Goal: Transaction & Acquisition: Download file/media

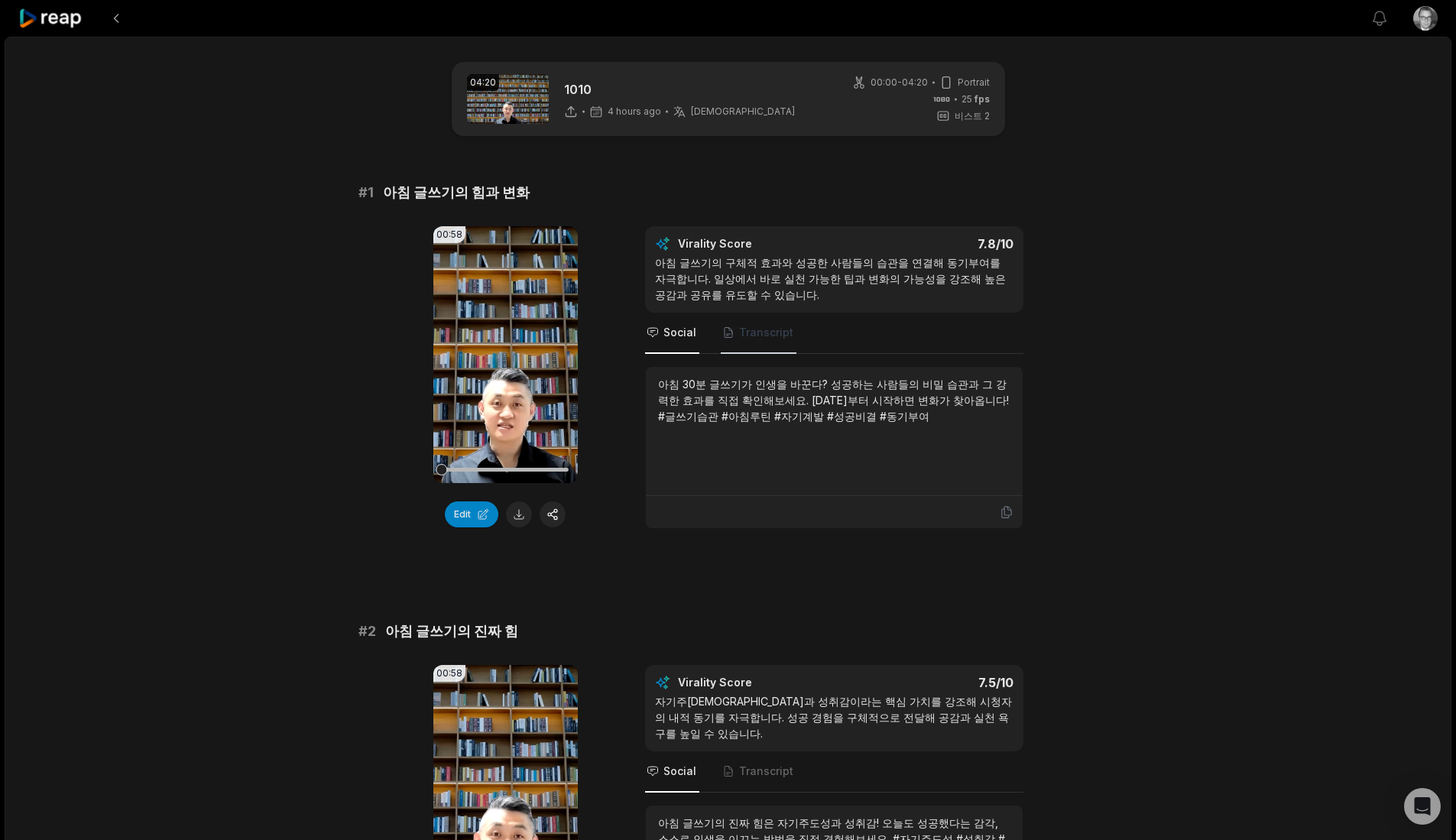
click at [773, 335] on span "Transcript" at bounding box center [766, 333] width 54 height 15
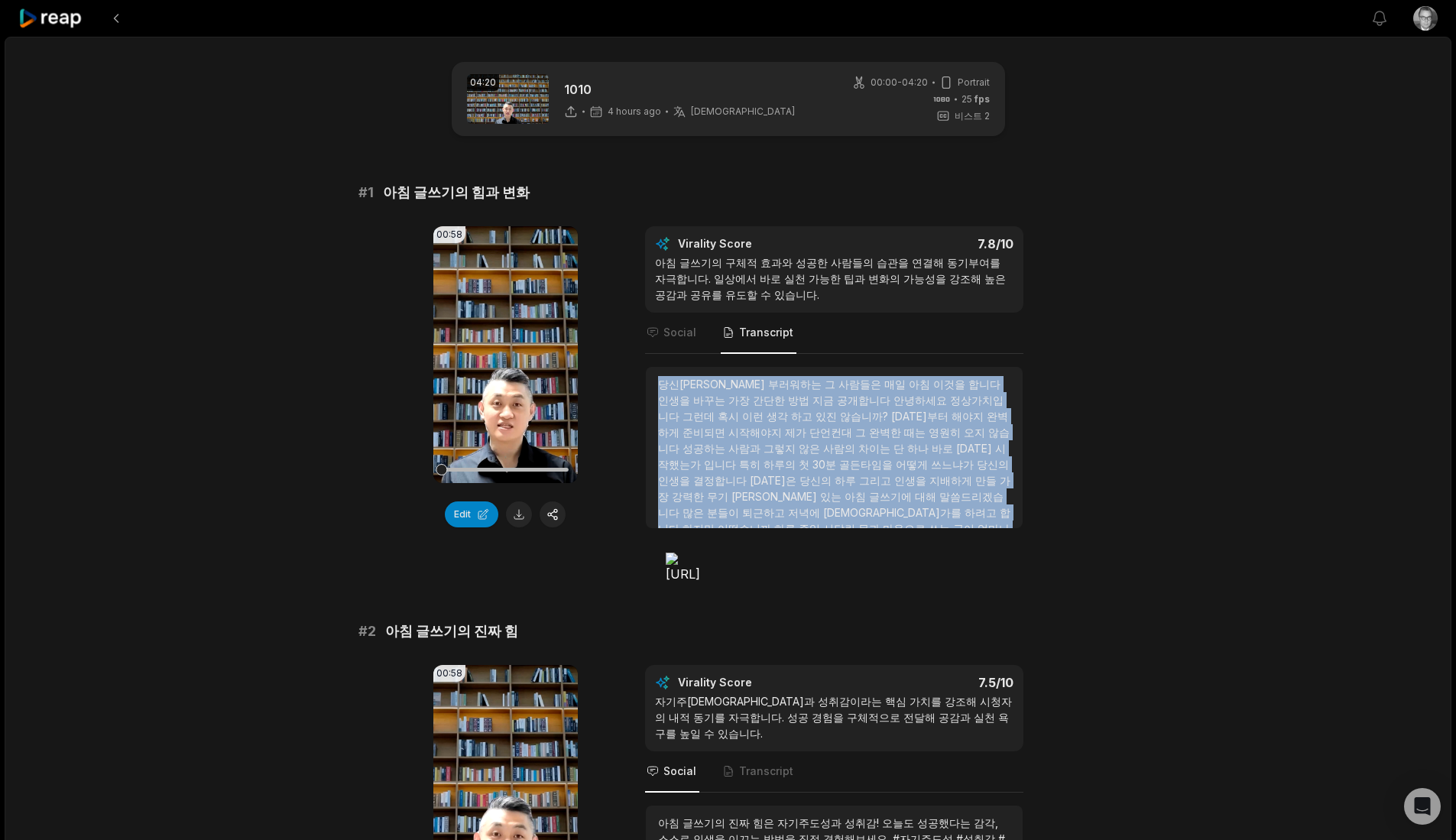
drag, startPoint x: 799, startPoint y: 522, endPoint x: 657, endPoint y: 386, distance: 196.6
click at [657, 386] on div "당신이 부러워하는 그 사람들은 매일 아침 이것을 합니다 인생을 바꾸는 가장 간단한 방법 지금 공개합니다 안녕하세요 정상가치입니다 그런데 혹시 …" at bounding box center [833, 447] width 377 height 161
copy div "당신이 부러워하는 그 사람들은 매일 아침 이것을 합니다 인생을 바꾸는 가장 간단한 방법 지금 공개합니다 안녕하세요 정상가치입니다 그런데 혹시 …"
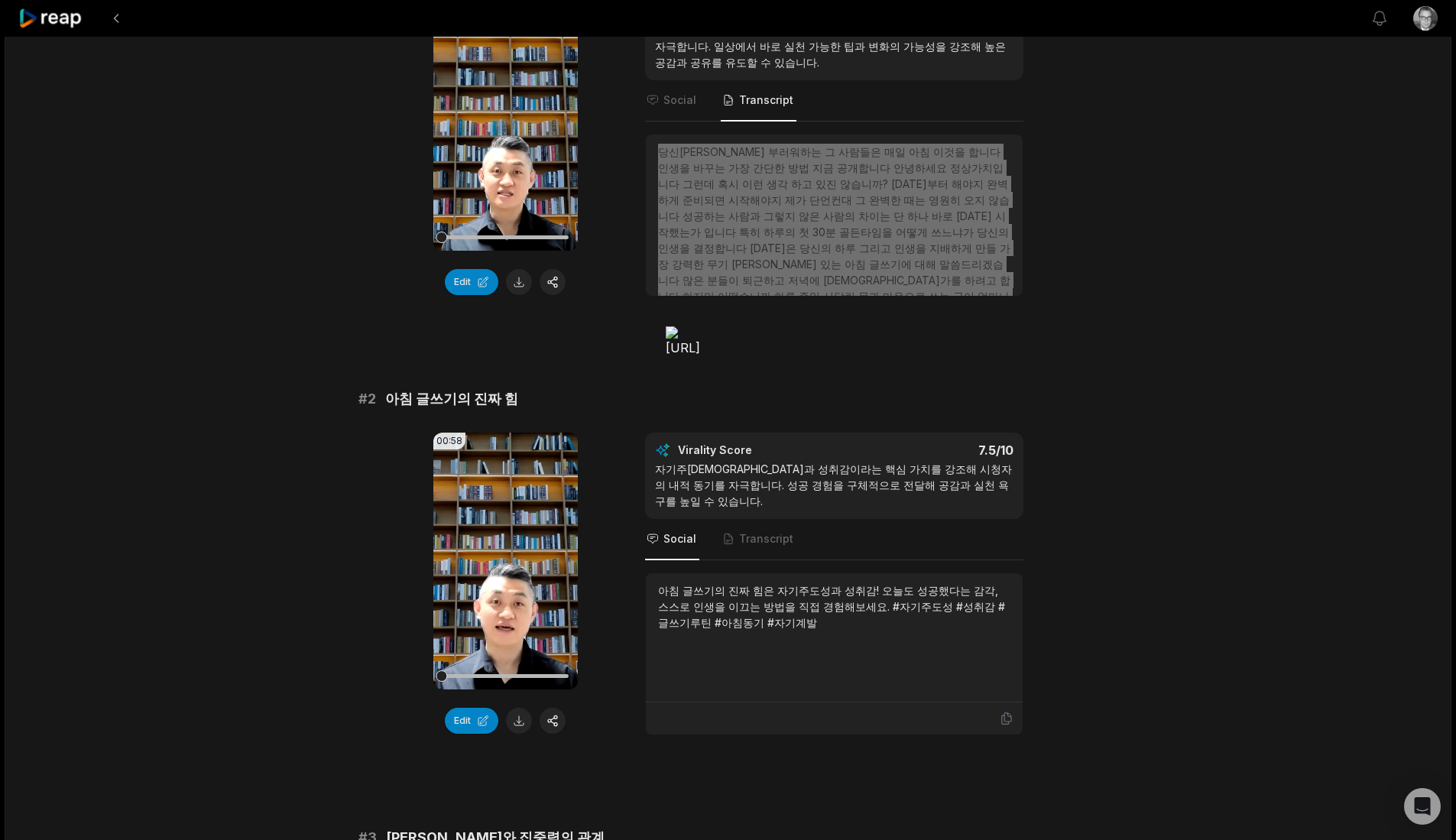
scroll to position [255, 0]
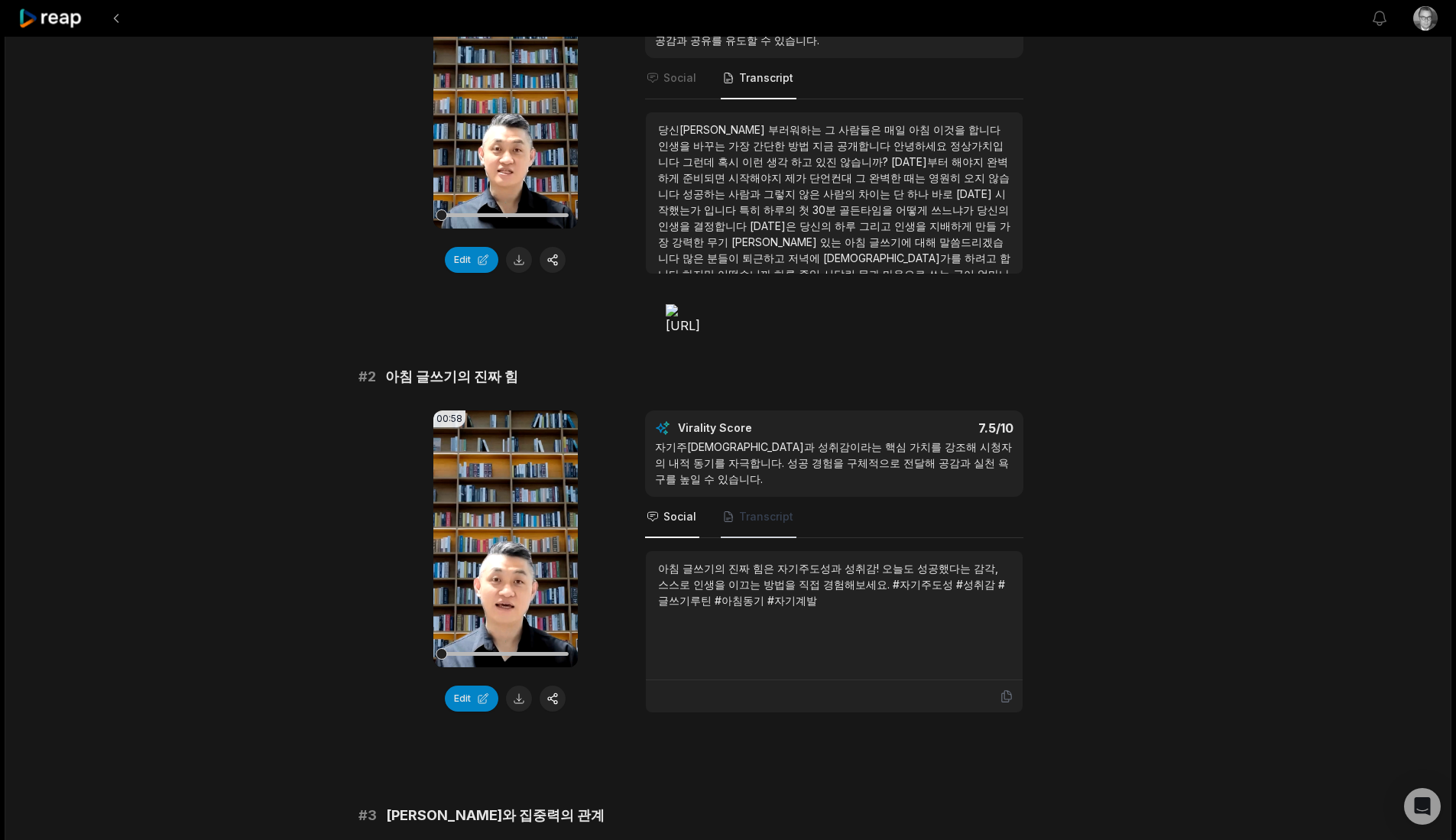
click at [732, 510] on icon "Tabs" at bounding box center [728, 516] width 12 height 12
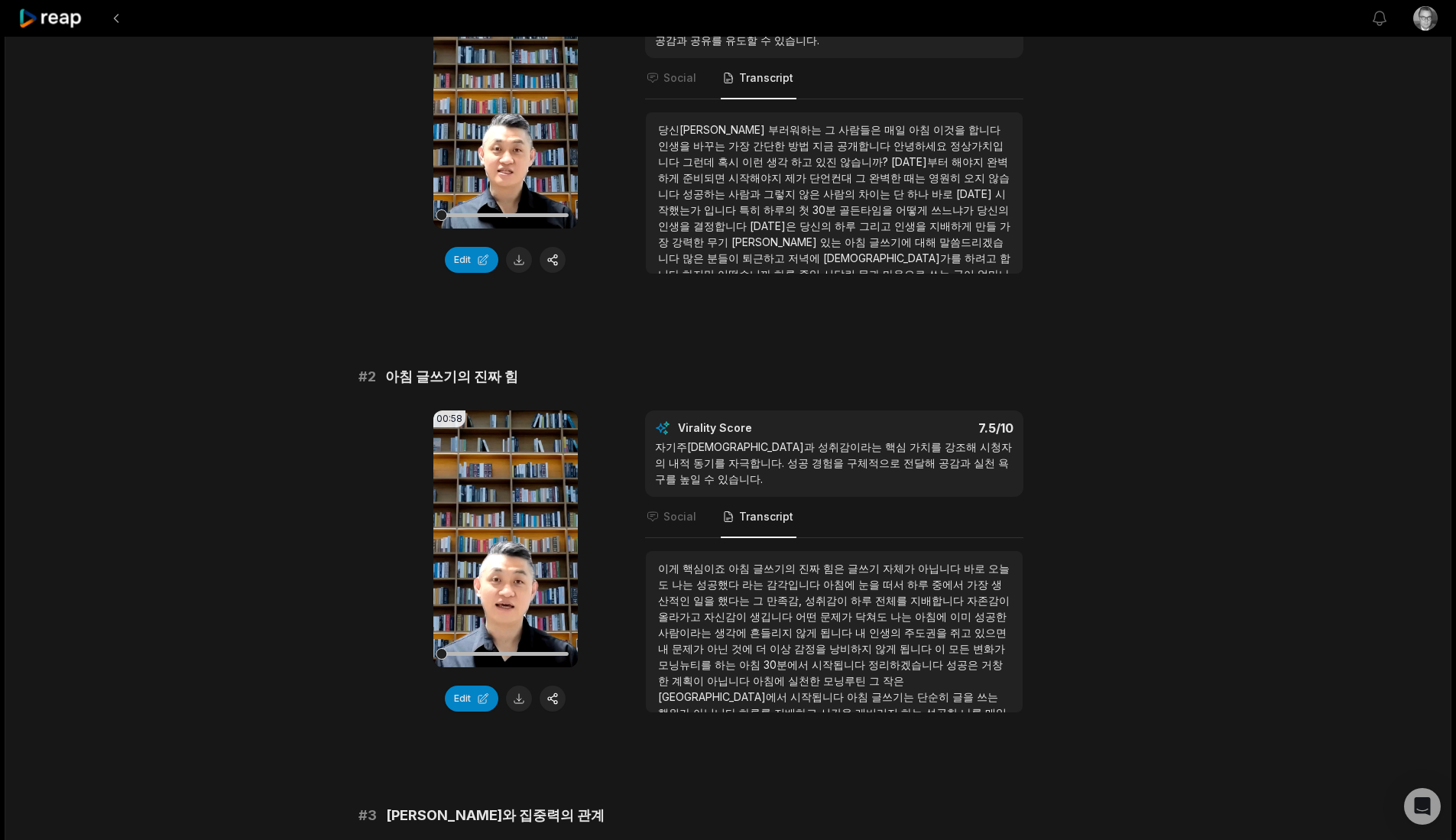
click at [894, 658] on span "거창한" at bounding box center [830, 672] width 344 height 29
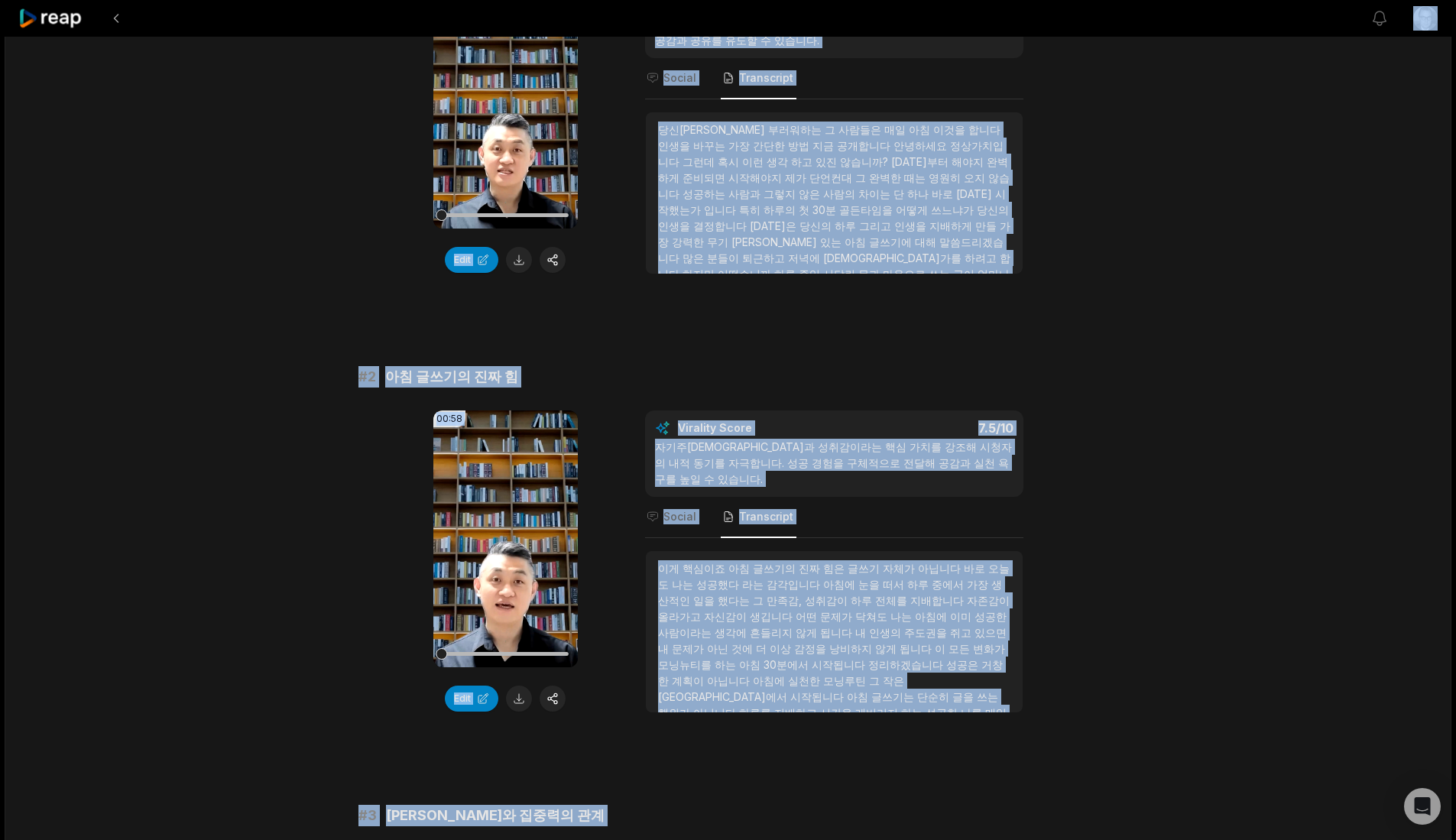
click at [893, 658] on span "거창한" at bounding box center [830, 672] width 344 height 29
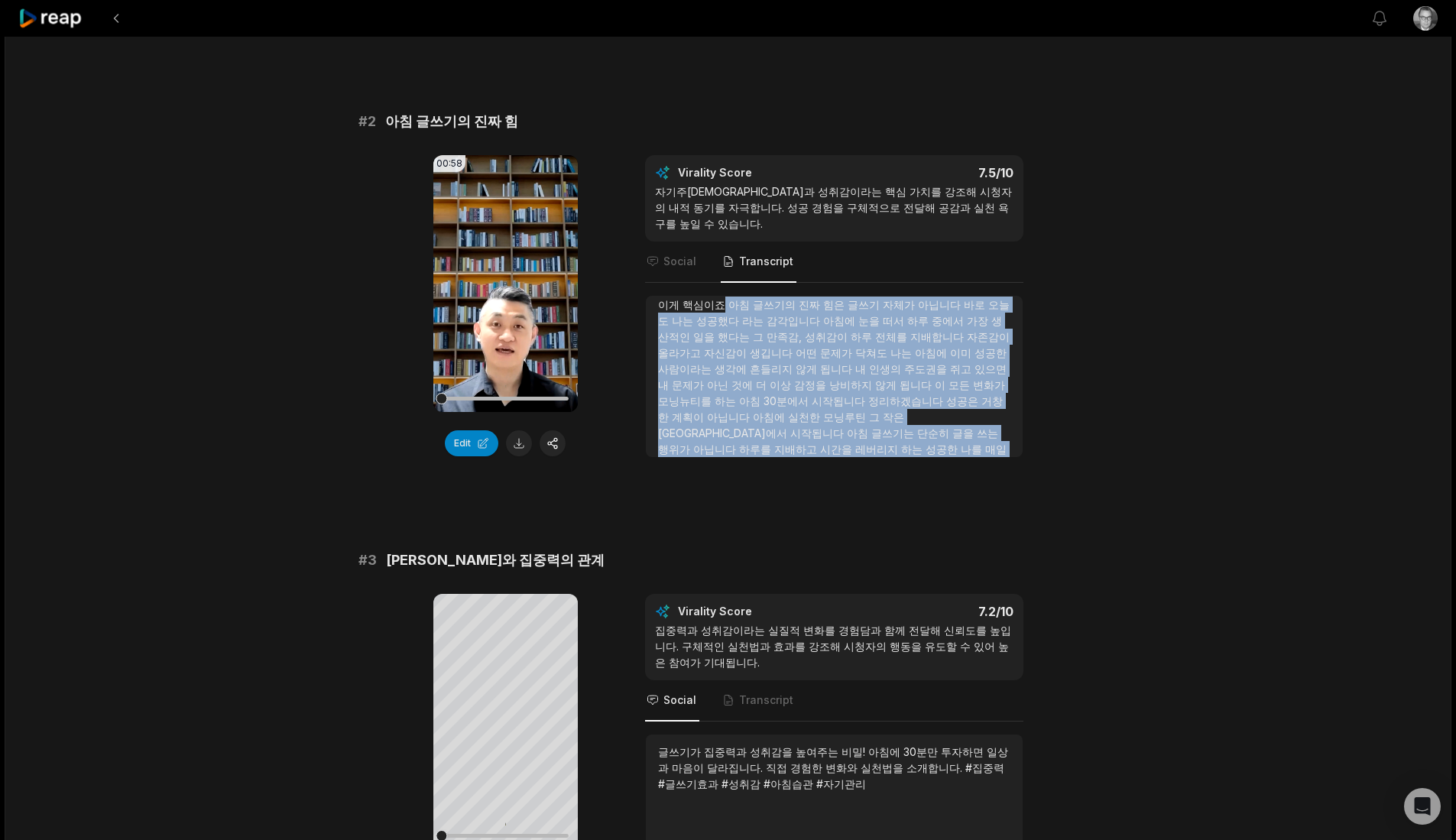
scroll to position [0, 0]
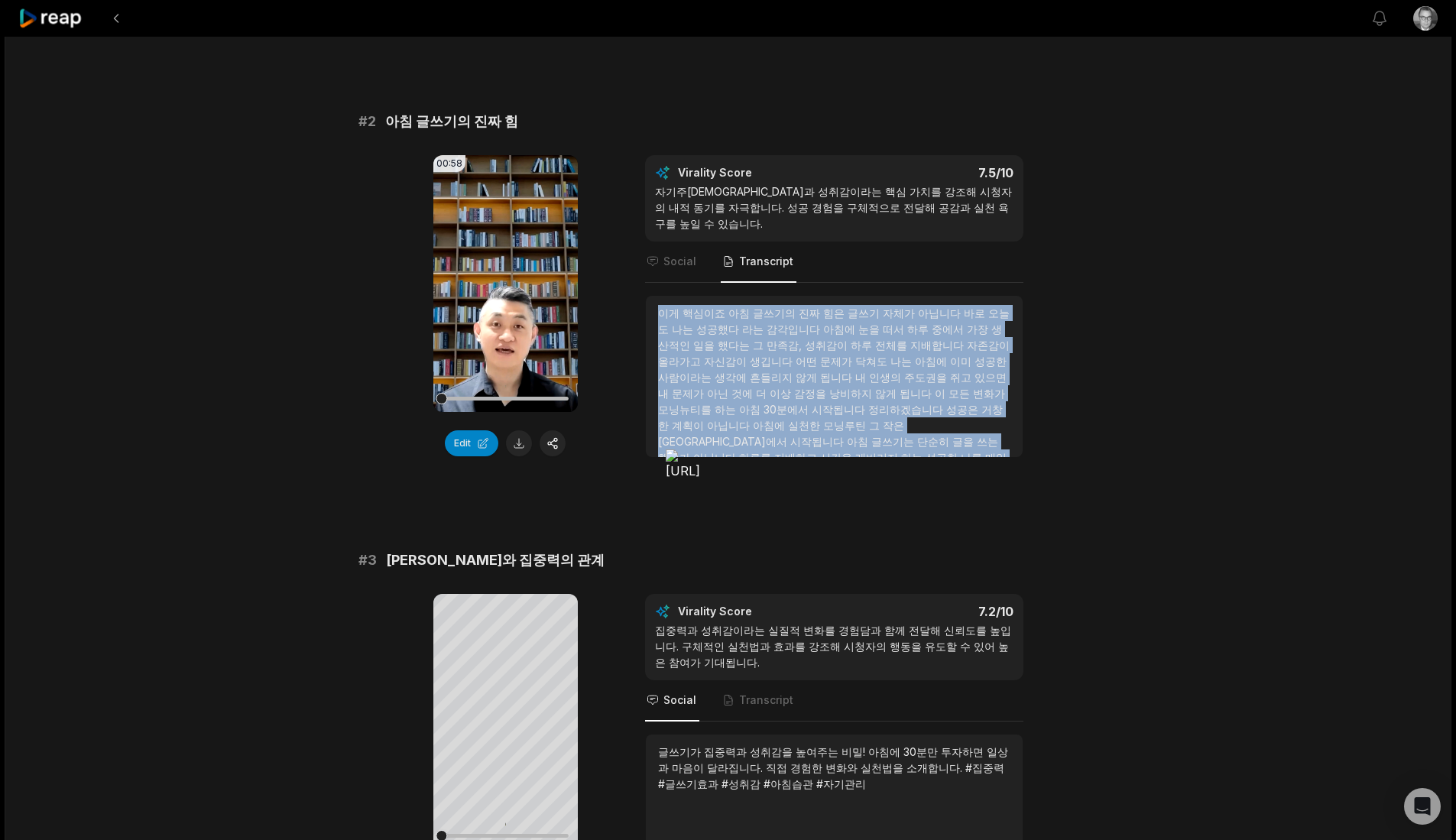
drag, startPoint x: 861, startPoint y: 425, endPoint x: 656, endPoint y: 297, distance: 241.7
click at [656, 297] on div "이게 핵심이죠 아침 글쓰기의 진짜 힘은 글쓰기 자체가 아닙니다 바로 오늘도 나는 성공했다 라는 감각입니다 아침에 눈을 떠서 하루 중에서 가장 …" at bounding box center [833, 376] width 379 height 163
copy div "이게 핵심이죠 아침 글쓰기의 진짜 힘은 글쓰기 자체가 아닙니다 바로 오늘도 나는 성공했다 라는 감각입니다 아침에 눈을 떠서 하루 중에서 가장 …"
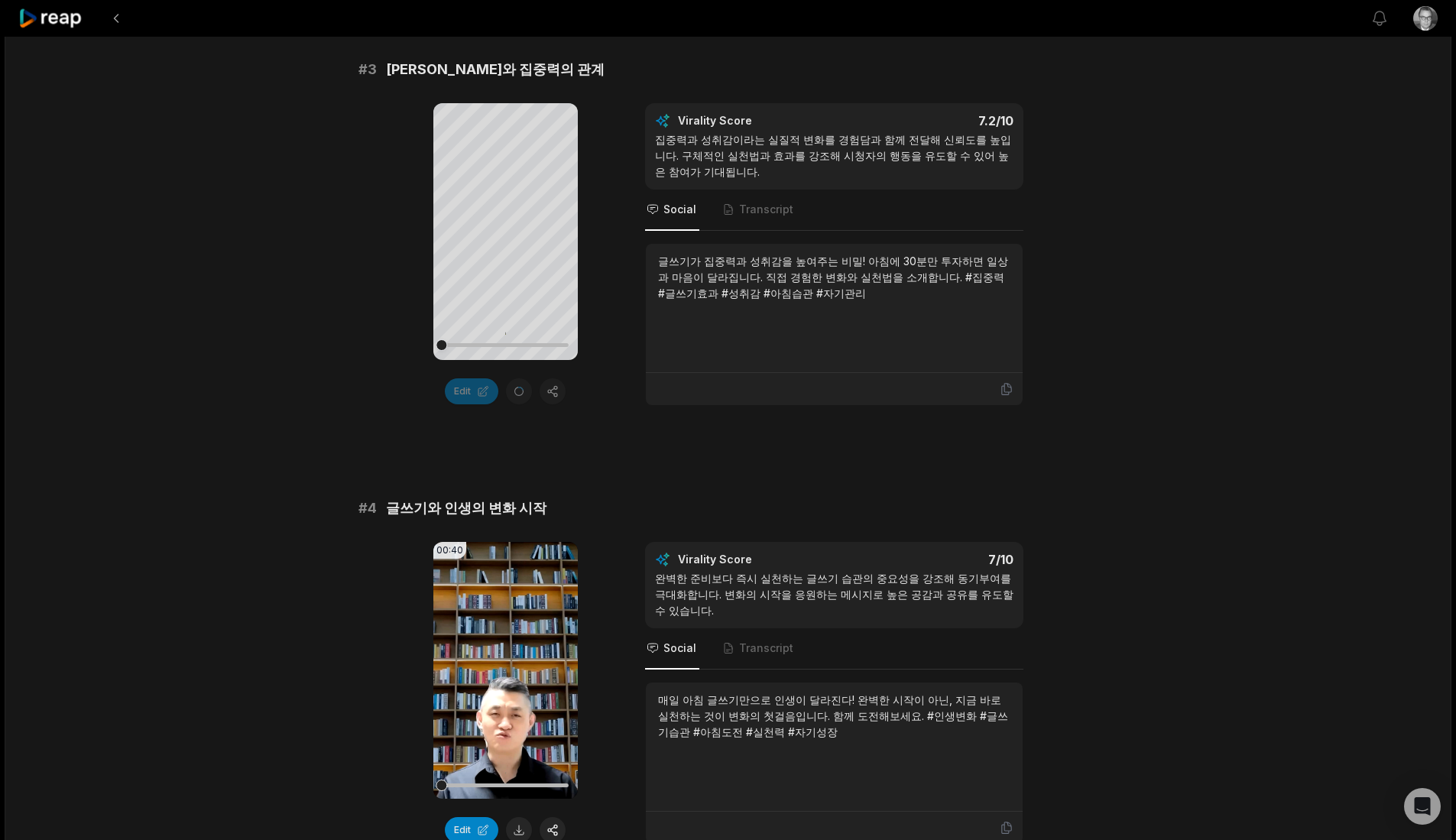
scroll to position [1018, 0]
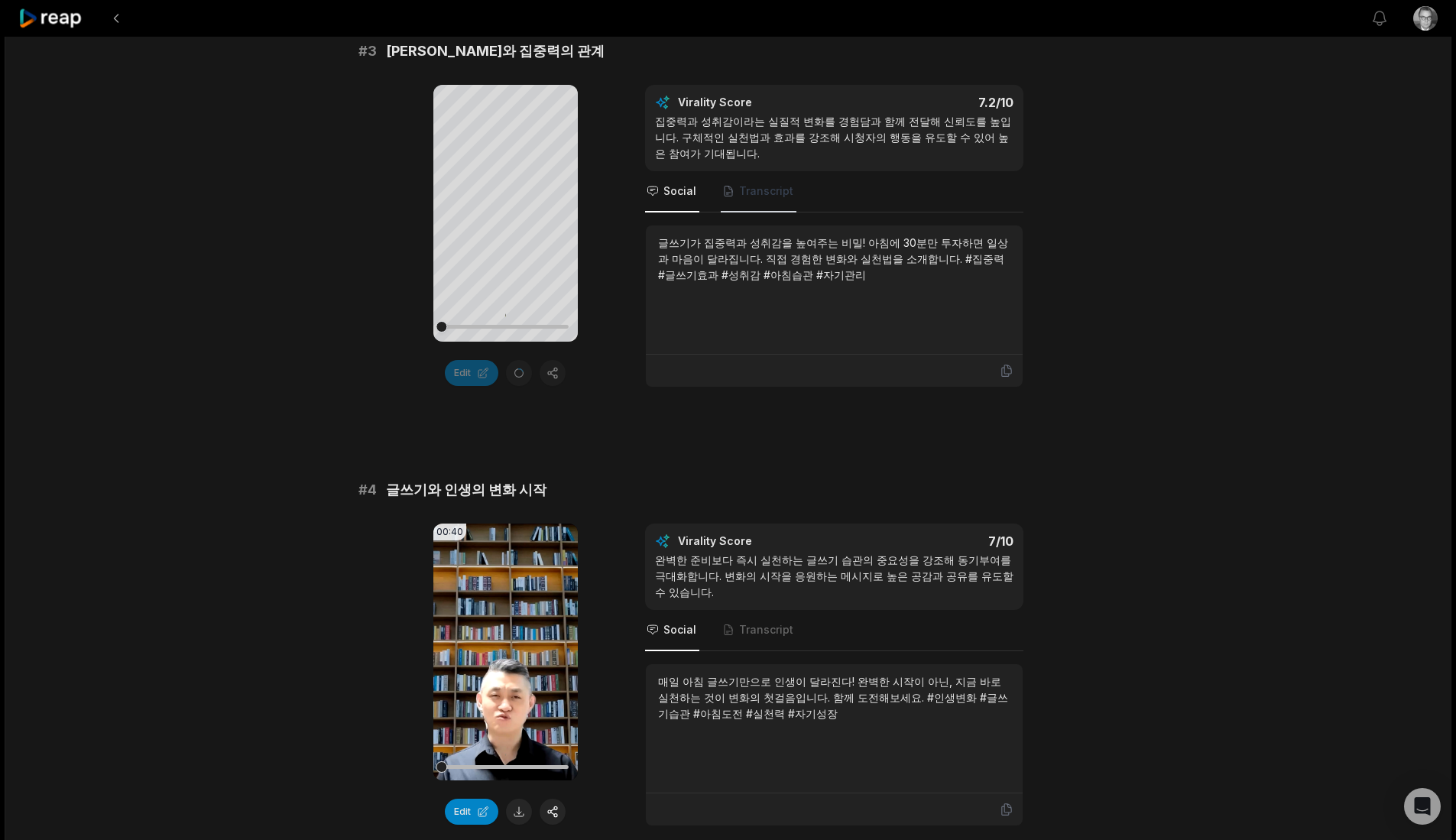
click at [769, 196] on span "Transcript" at bounding box center [766, 191] width 54 height 15
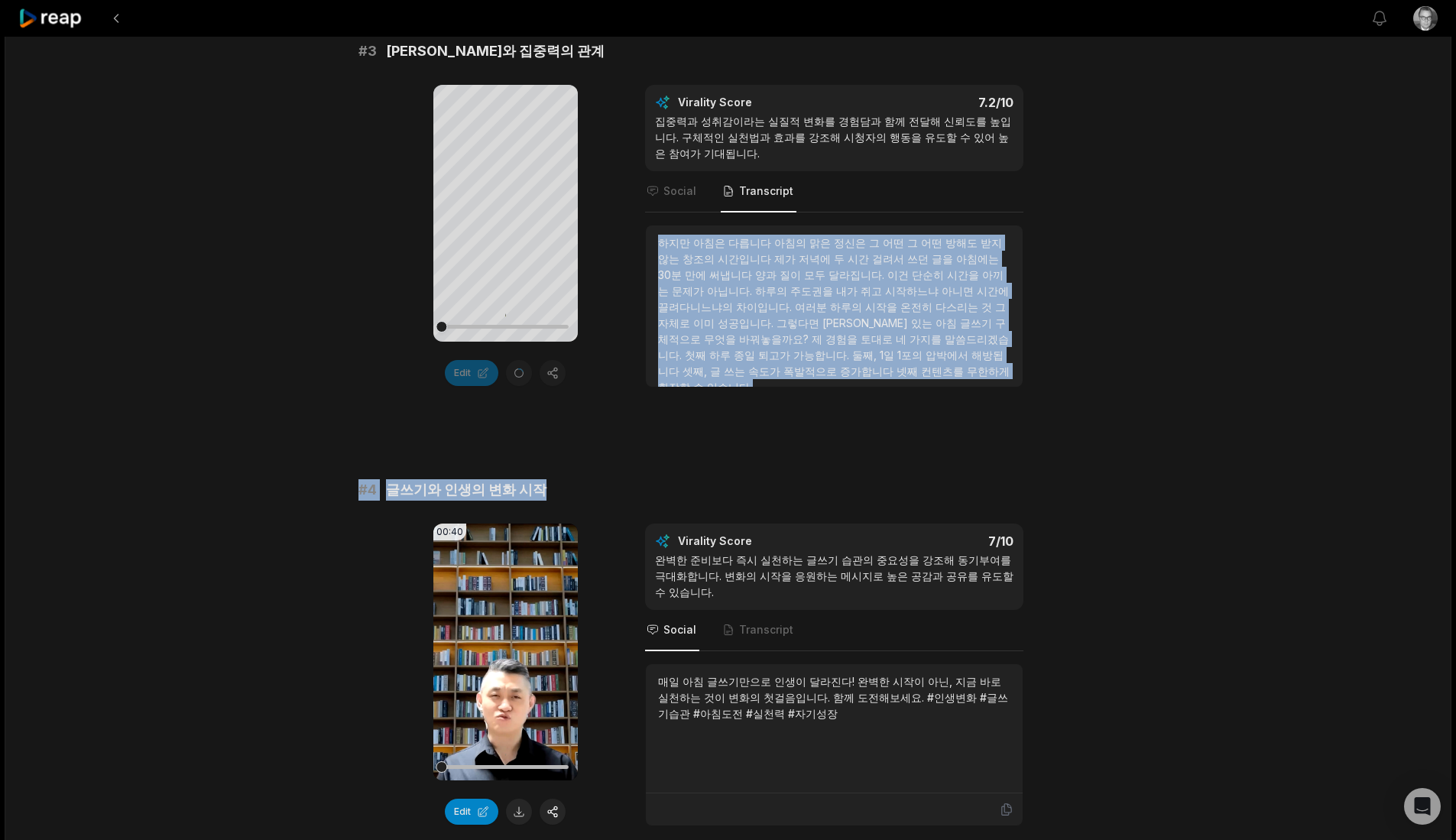
drag, startPoint x: 660, startPoint y: 241, endPoint x: 995, endPoint y: 405, distance: 373.0
click at [995, 405] on div "# 1 아침 글쓰기의 힘과 변화 00:58 Your browser does not support mp4 format. Edit Virality…" at bounding box center [728, 432] width 740 height 2539
click at [935, 300] on span "다스리는" at bounding box center [958, 307] width 46 height 13
drag, startPoint x: 850, startPoint y: 369, endPoint x: 660, endPoint y: 237, distance: 231.4
click at [660, 237] on div "하지만 아침은 다릅니다 아침의 맑은 정신은 그 어떤 그 어떤 방해도 받지 않는 창조의 시간입니다 제가 저녁에 두 시간 걸려서 쓰던 글을 아침에…" at bounding box center [834, 315] width 353 height 160
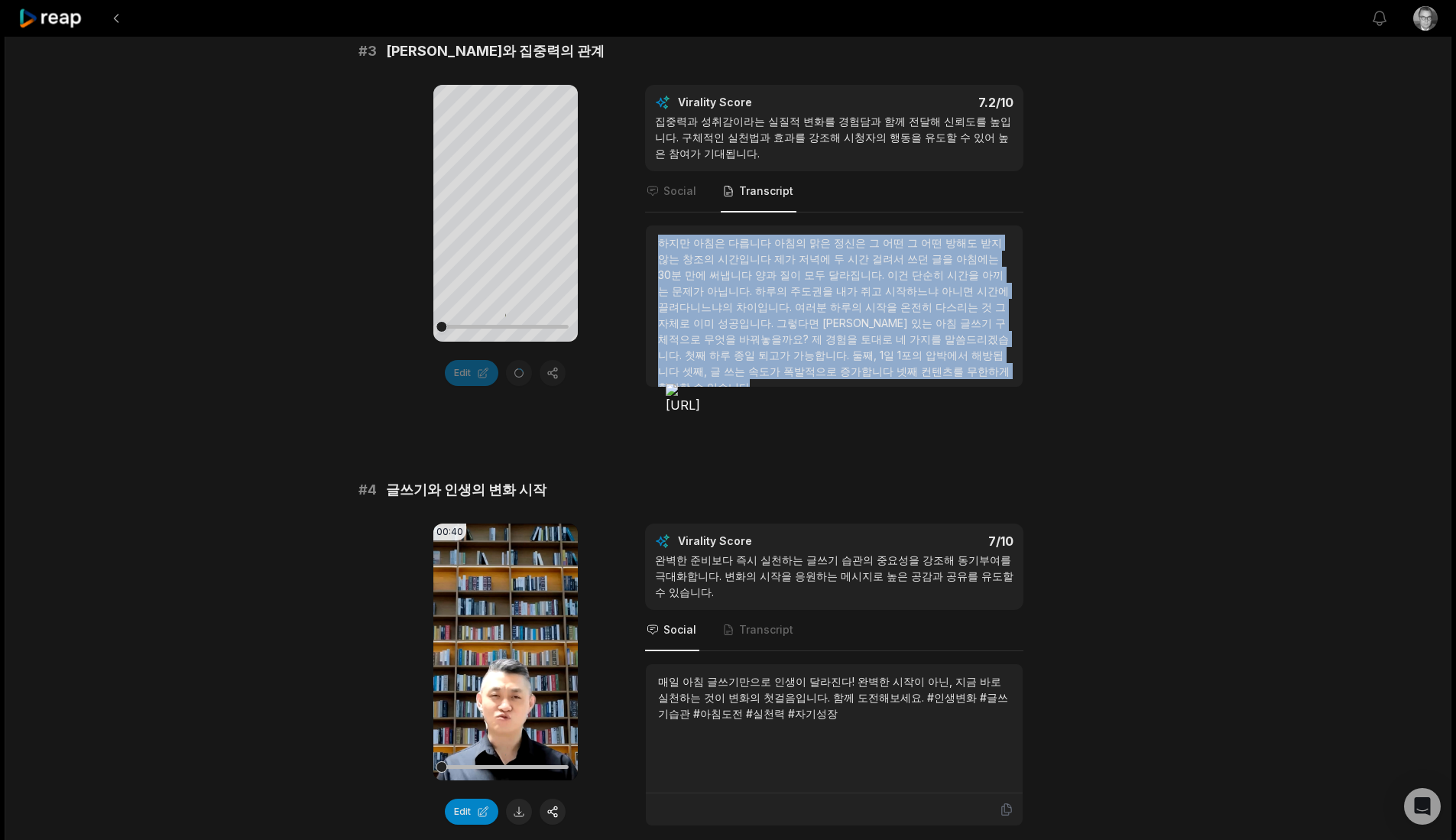
copy div "하지만 아침은 다릅니다 아침의 맑은 정신은 그 어떤 그 어떤 방해도 받지 않는 창조의 시간입니다 제가 저녁에 두 시간 걸려서 쓰던 글을 아침에…"
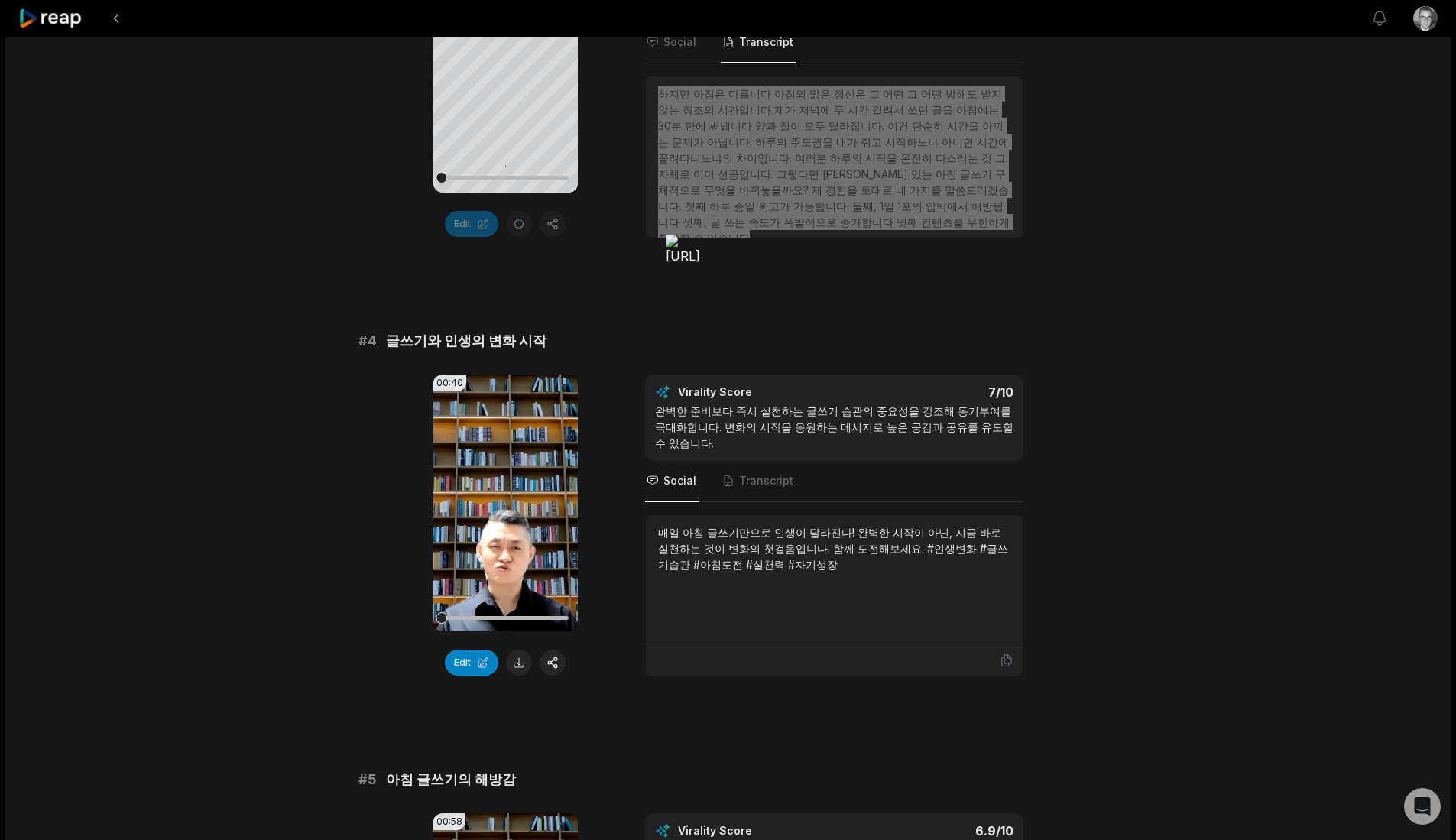
scroll to position [1274, 0]
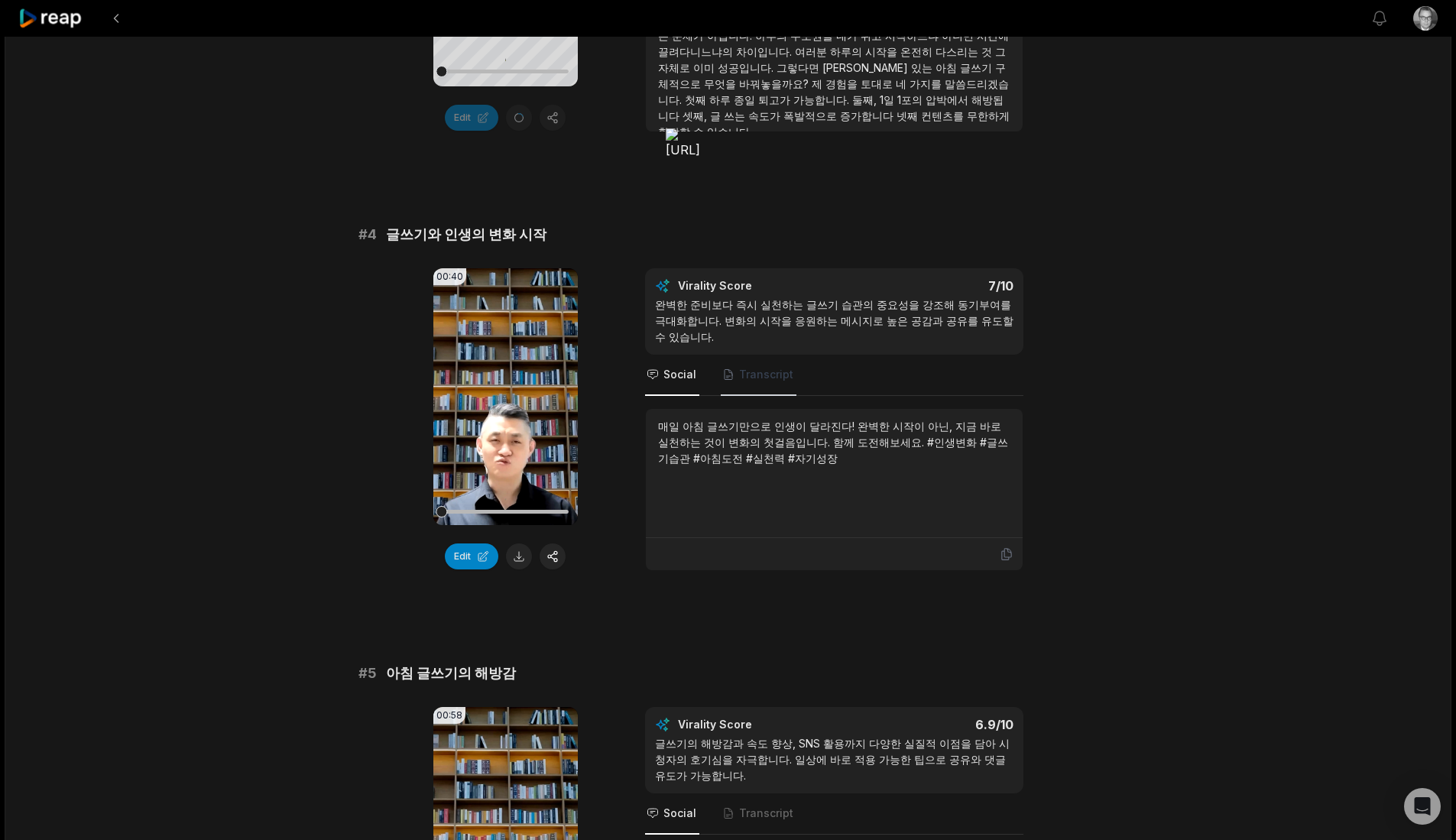
click at [772, 392] on span "Transcript" at bounding box center [758, 375] width 75 height 41
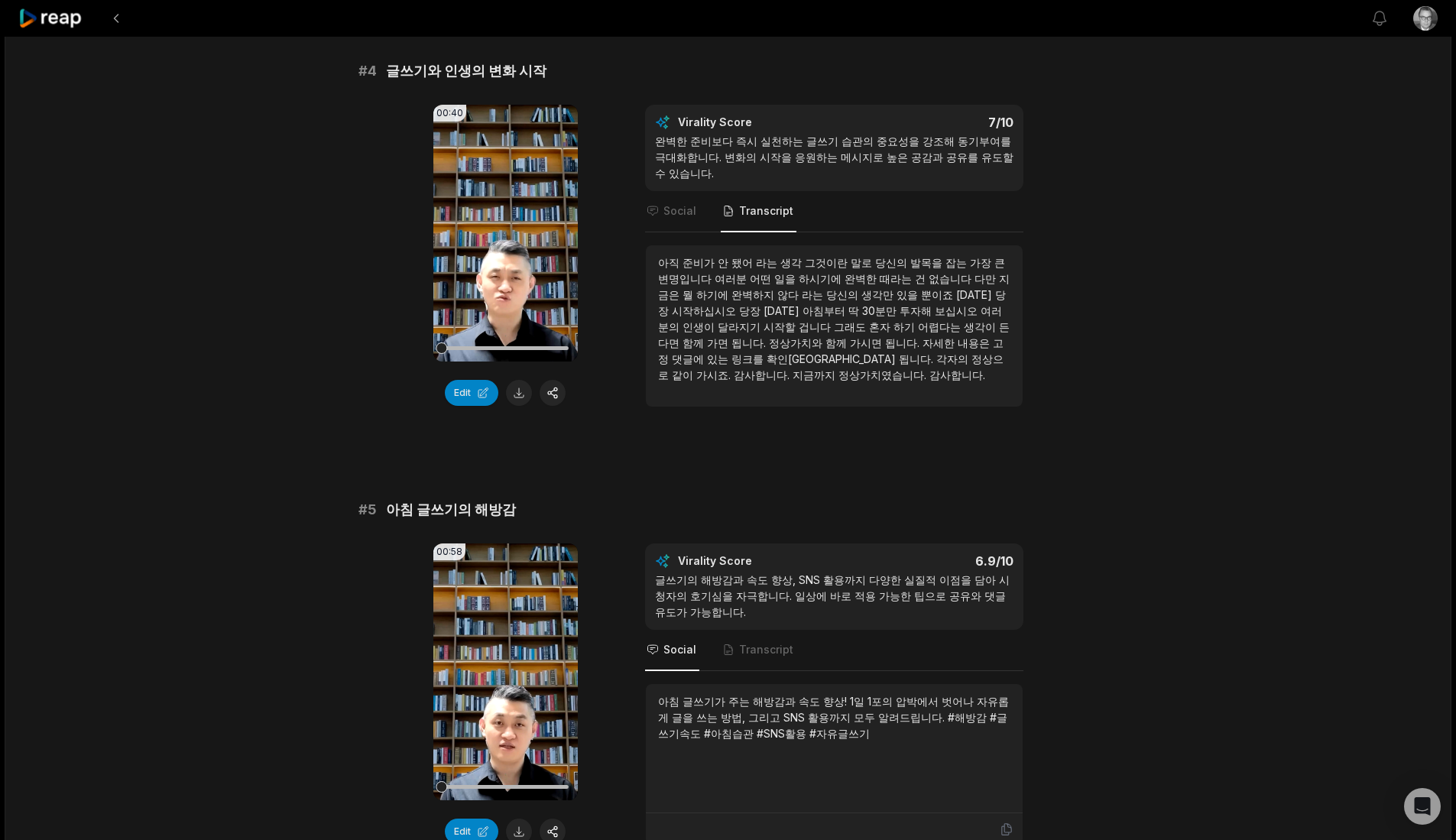
scroll to position [1528, 0]
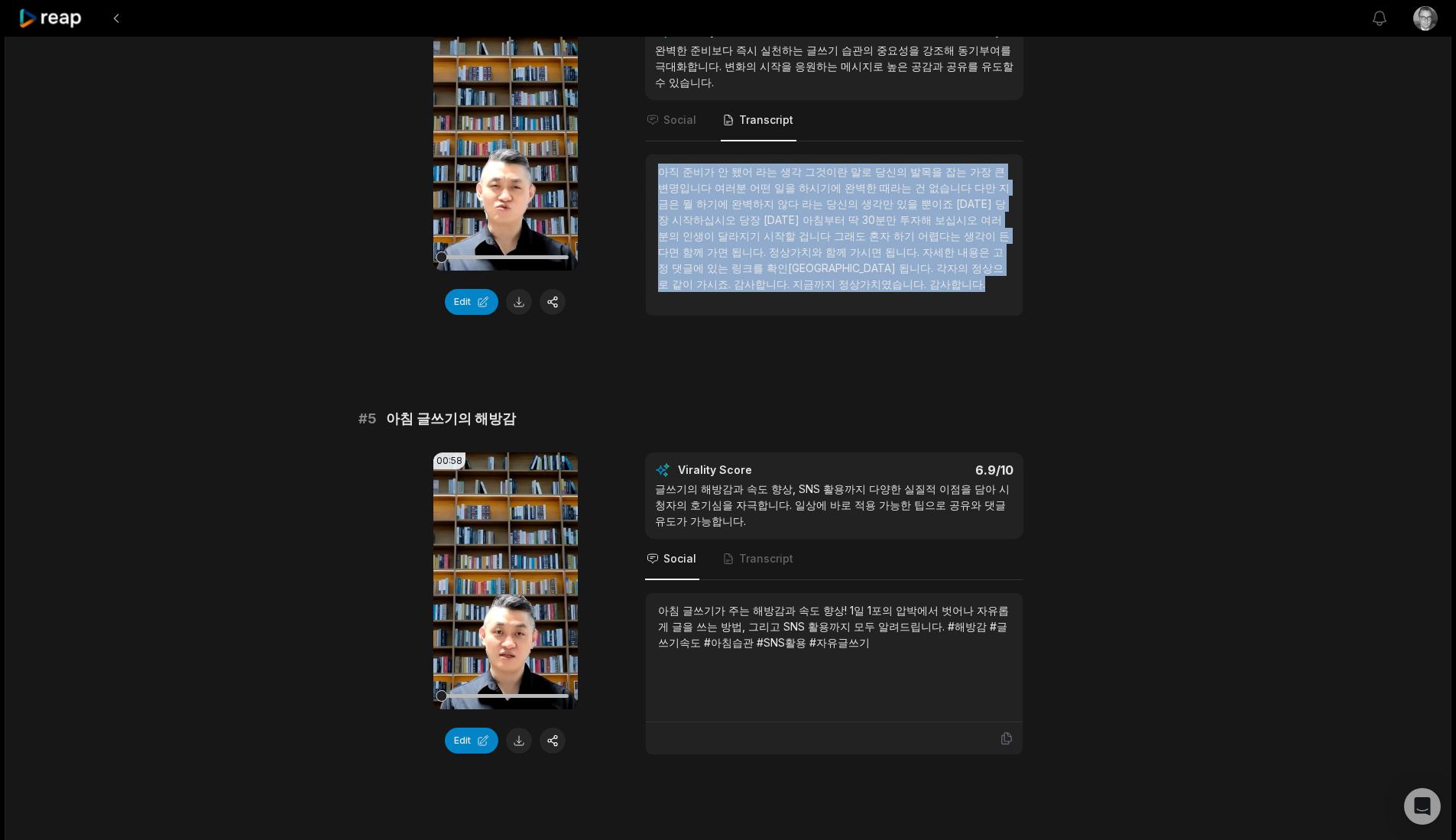
drag, startPoint x: 661, startPoint y: 172, endPoint x: 725, endPoint y: 289, distance: 133.4
click at [725, 289] on div "아직 준비가 안 됐어 라는 생각 그것이란 말로 당신의 발목을 잡는 가장 큰 변명입니다 여러분 어떤 일을 하시기에 완벽한 때라는 건 없습니다 다…" at bounding box center [834, 228] width 353 height 129
copy div "아직 준비가 안 됐어 라는 생각 그것이란 말로 당신의 발목을 잡는 가장 큰 변명입니다 여러분 어떤 일을 하시기에 완벽한 때라는 건 없습니다 다…"
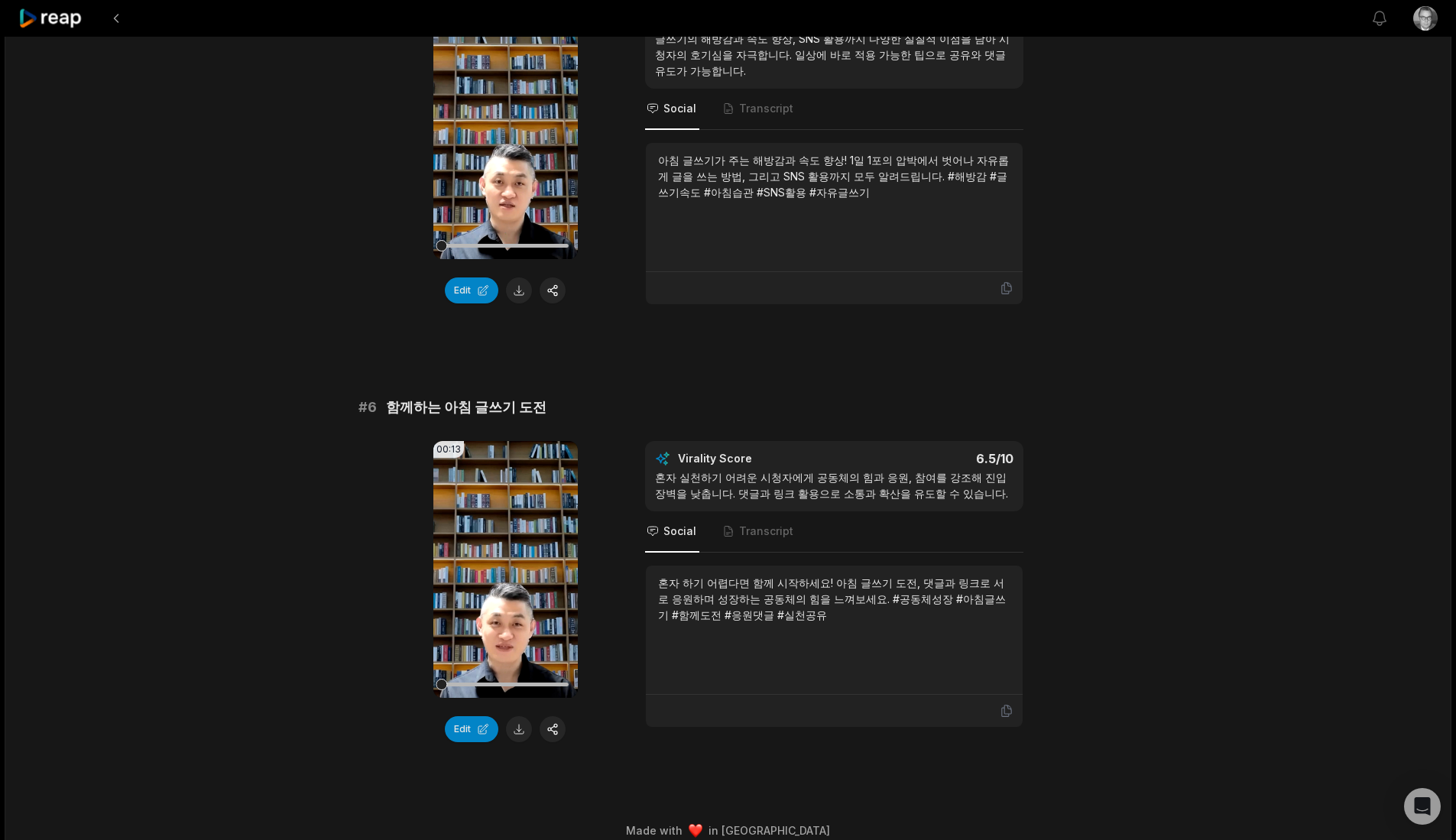
scroll to position [1995, 0]
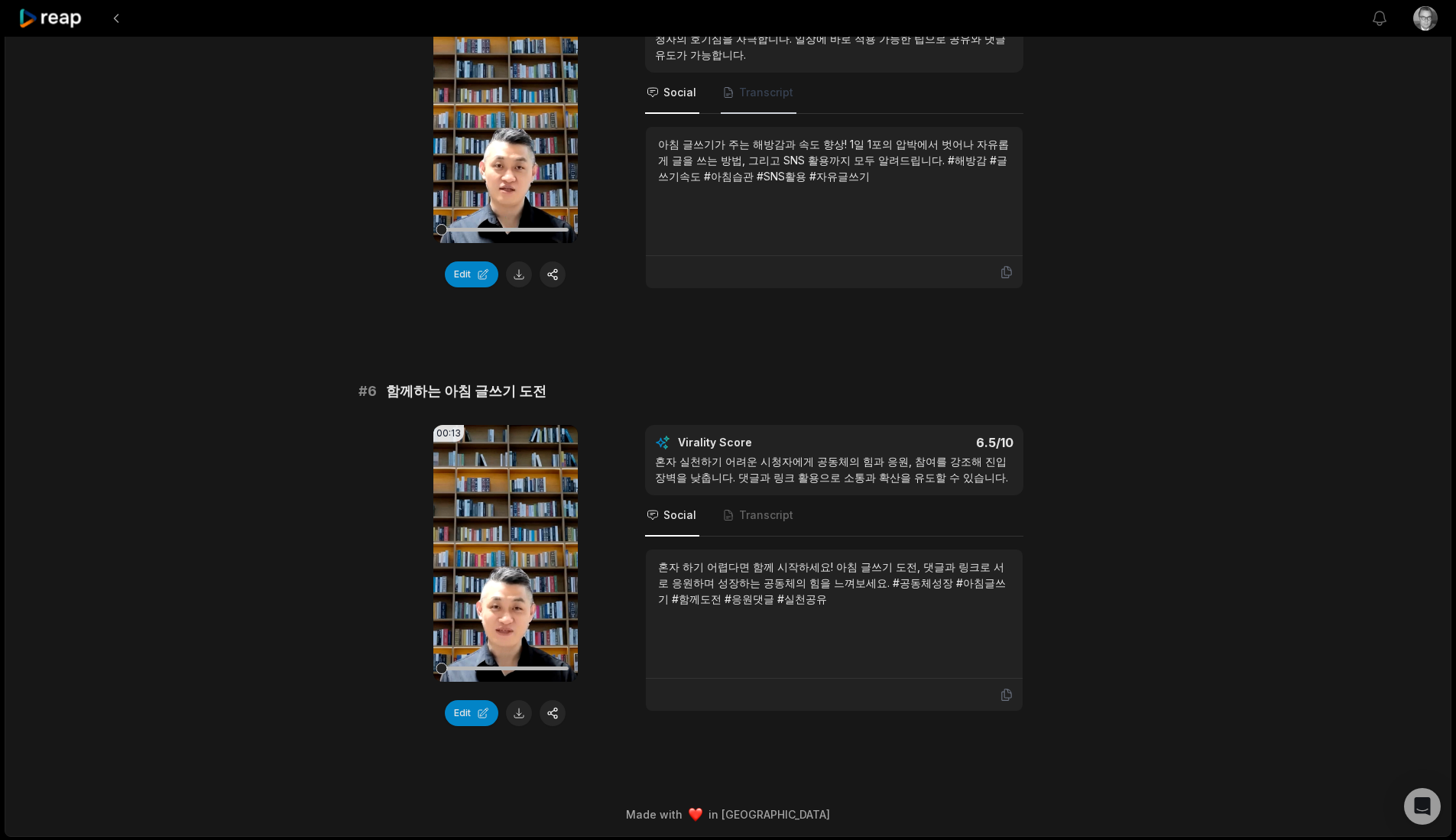
click at [737, 107] on span "Transcript" at bounding box center [758, 92] width 75 height 41
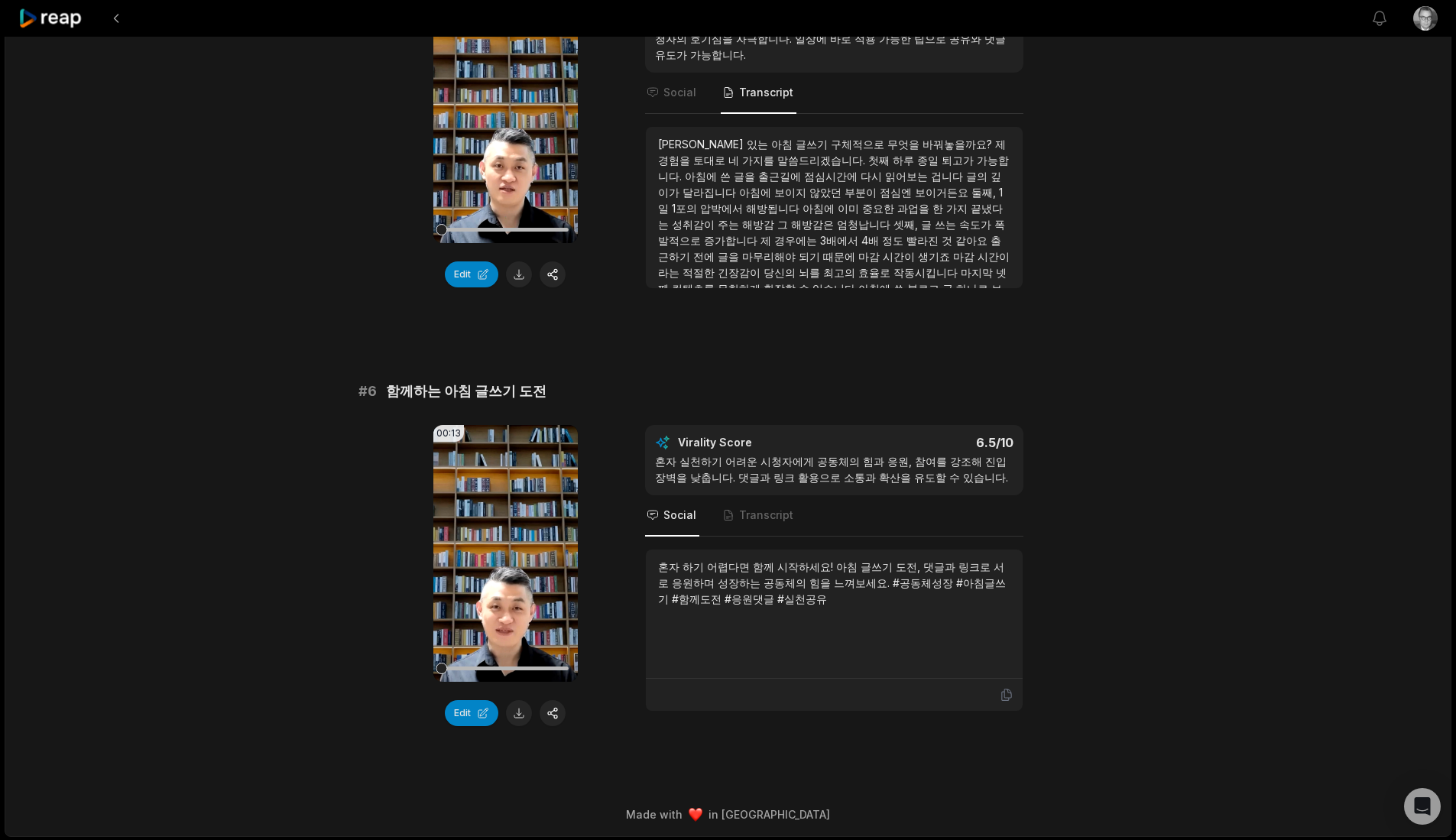
click at [756, 99] on span "Transcript" at bounding box center [758, 92] width 75 height 41
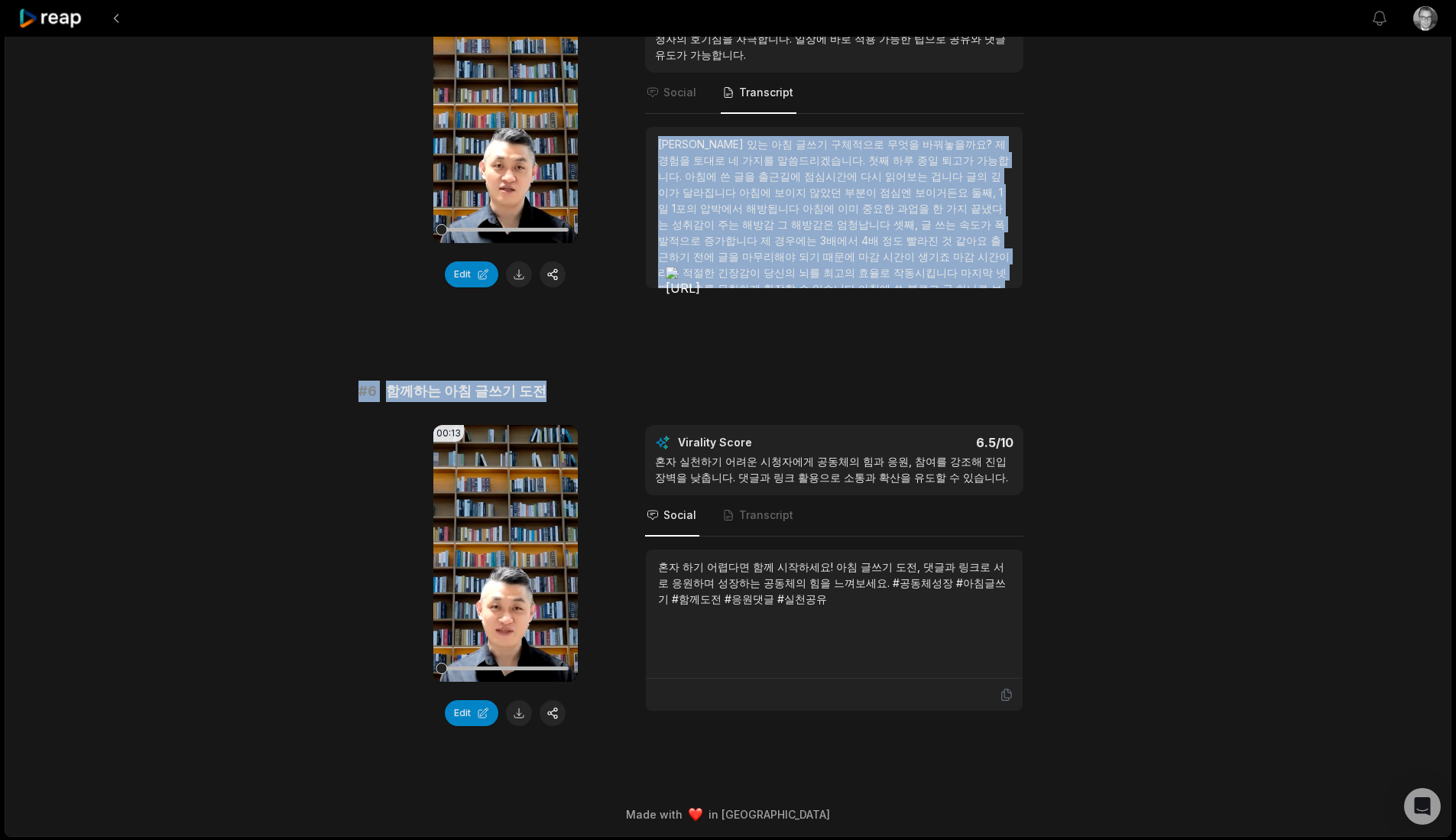
scroll to position [25, 0]
drag, startPoint x: 661, startPoint y: 144, endPoint x: 851, endPoint y: 296, distance: 243.3
click at [742, 274] on span "대본" at bounding box center [730, 280] width 25 height 13
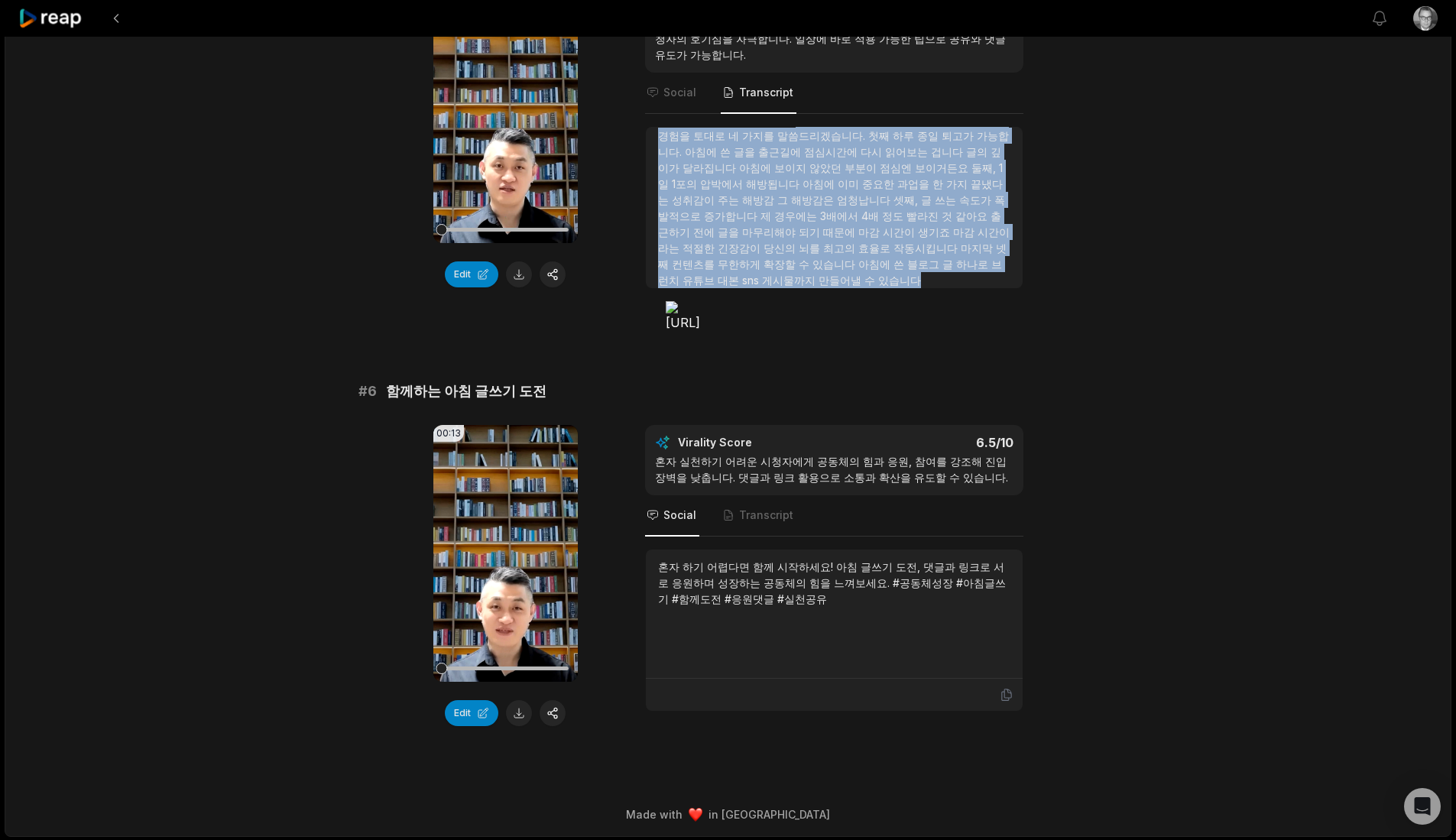
scroll to position [0, 0]
drag, startPoint x: 812, startPoint y: 276, endPoint x: 660, endPoint y: 144, distance: 201.3
click at [660, 144] on div "모닝루틴에 있는 아침 글쓰기 구체적으로 무엇을 바꿔놓을까요? 제 경험을 토대로 네 가지를 말씀드리겠습니다. 첫째 하루 종일 퇴고가 가능합니다.…" at bounding box center [834, 224] width 353 height 176
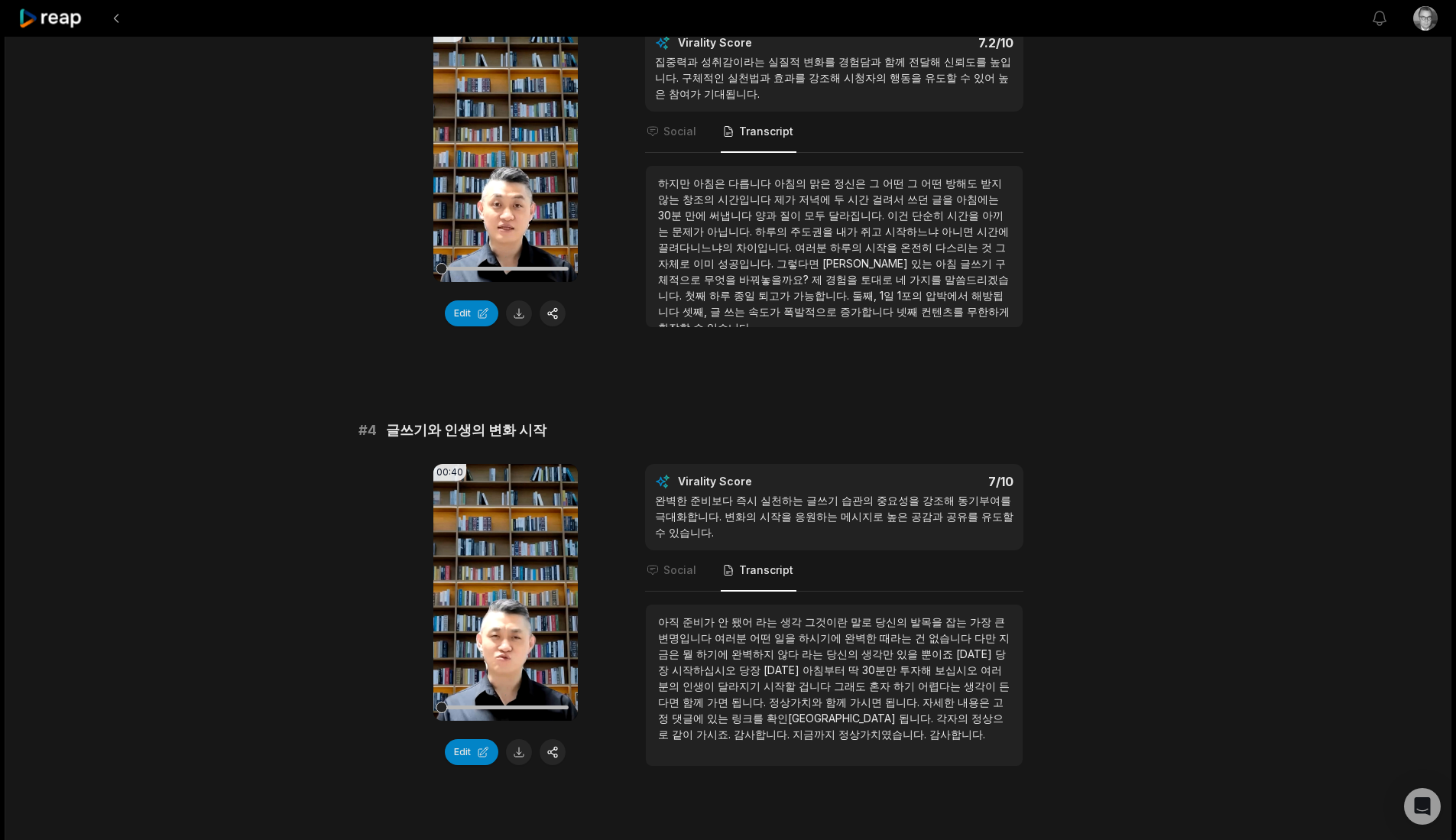
scroll to position [976, 0]
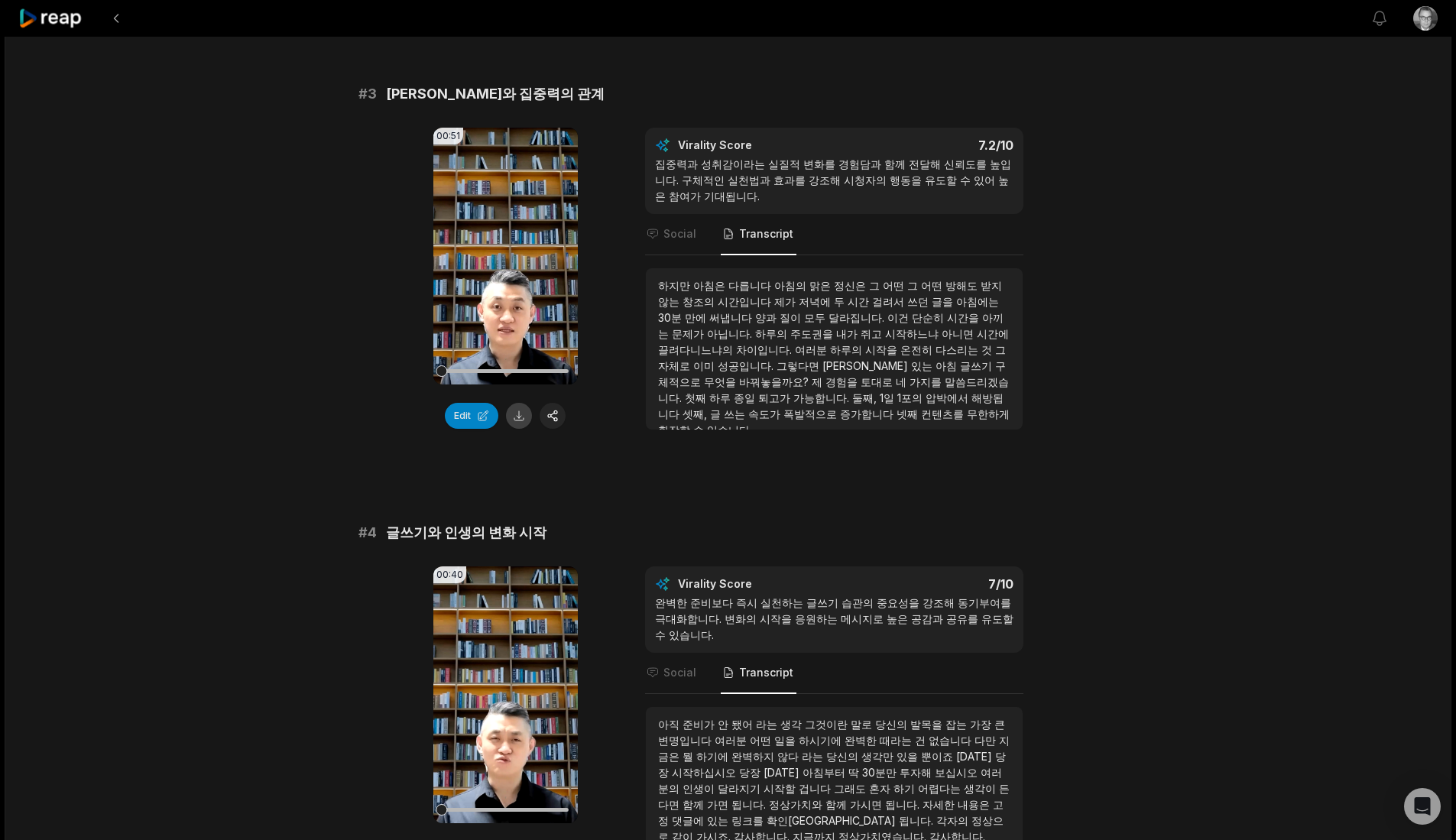
click at [522, 414] on button at bounding box center [519, 415] width 26 height 26
